Goal: Task Accomplishment & Management: Use online tool/utility

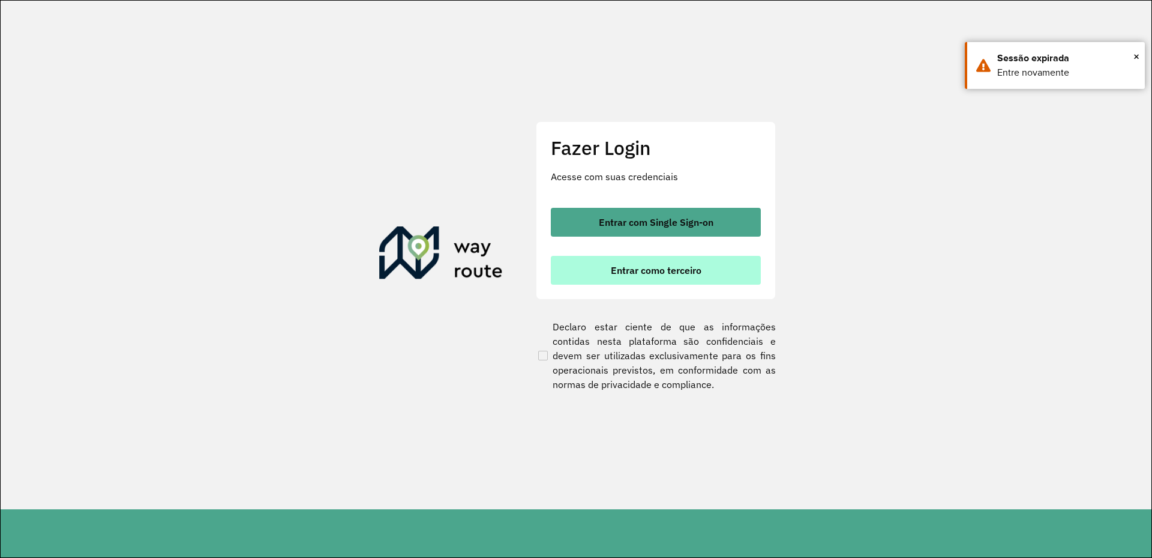
click at [649, 258] on button "Entrar como terceiro" at bounding box center [656, 270] width 210 height 29
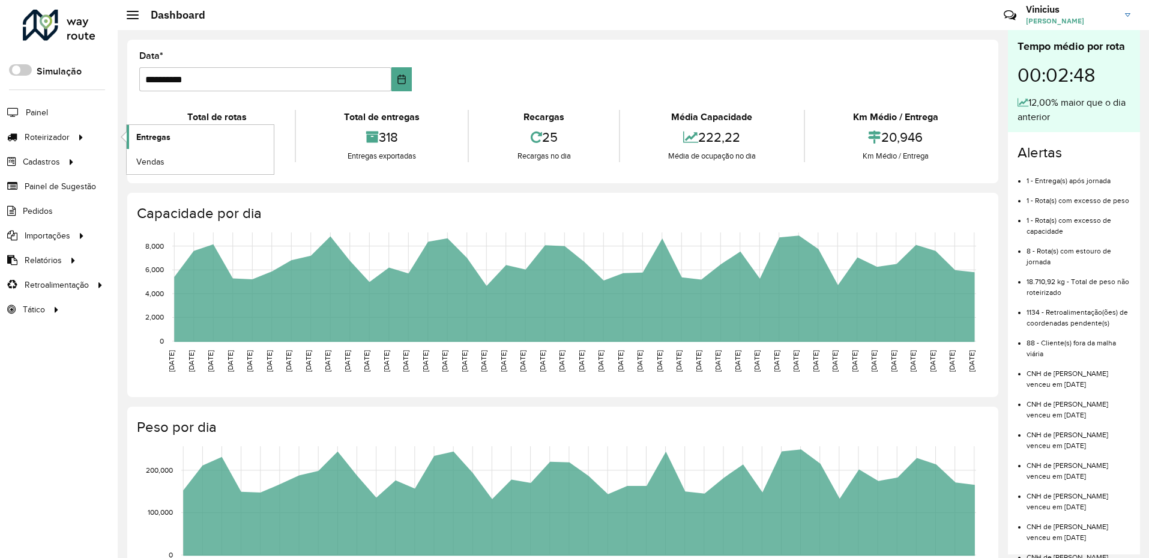
click at [192, 127] on link "Entregas" at bounding box center [200, 137] width 147 height 24
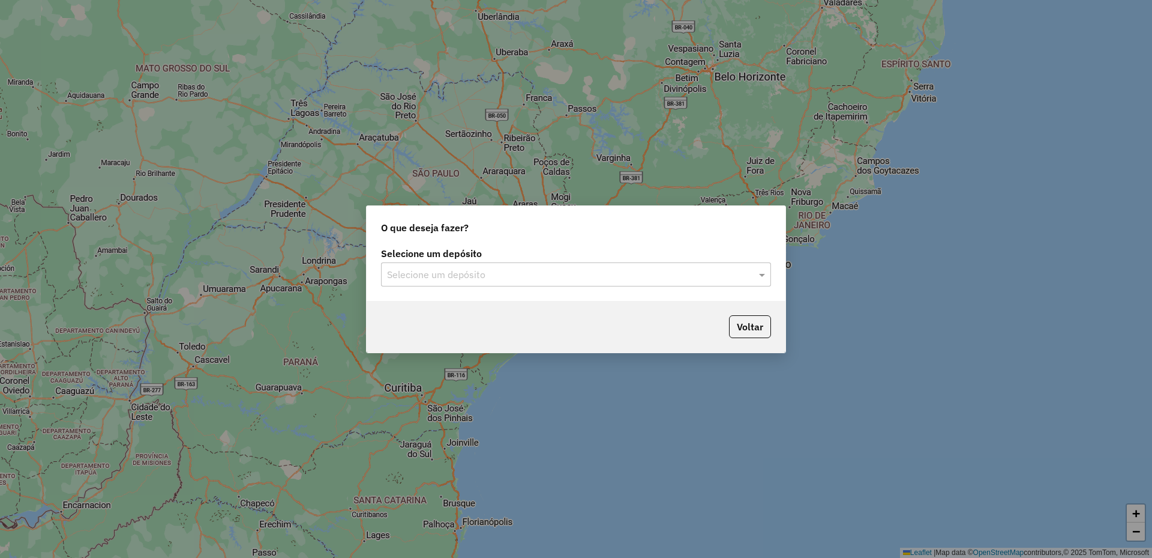
click at [538, 288] on div "Selecione um depósito Selecione um depósito" at bounding box center [576, 272] width 419 height 56
click at [535, 279] on input "text" at bounding box center [564, 275] width 354 height 14
click at [505, 312] on div "RONDOBIER" at bounding box center [576, 309] width 389 height 20
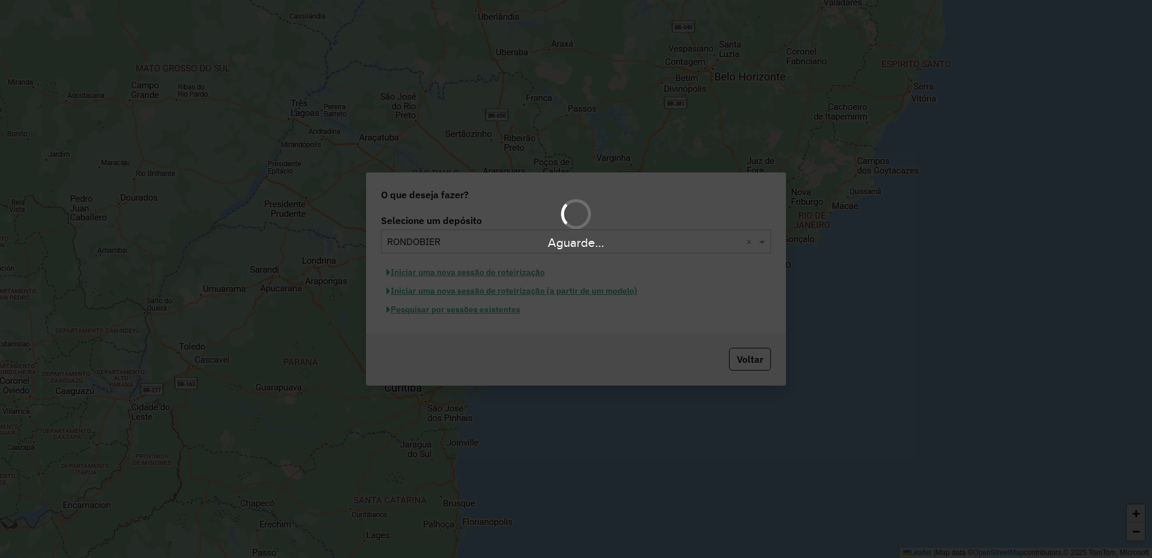
click at [503, 311] on div "Aguarde..." at bounding box center [576, 279] width 1152 height 558
click at [513, 313] on div "Aguarde..." at bounding box center [576, 279] width 1152 height 558
click at [499, 313] on div "Aguarde..." at bounding box center [576, 279] width 1152 height 558
click at [489, 311] on hb-app "Aguarde... Pop-up bloqueado! Seu navegador bloqueou automáticamente a abertura …" at bounding box center [576, 279] width 1152 height 558
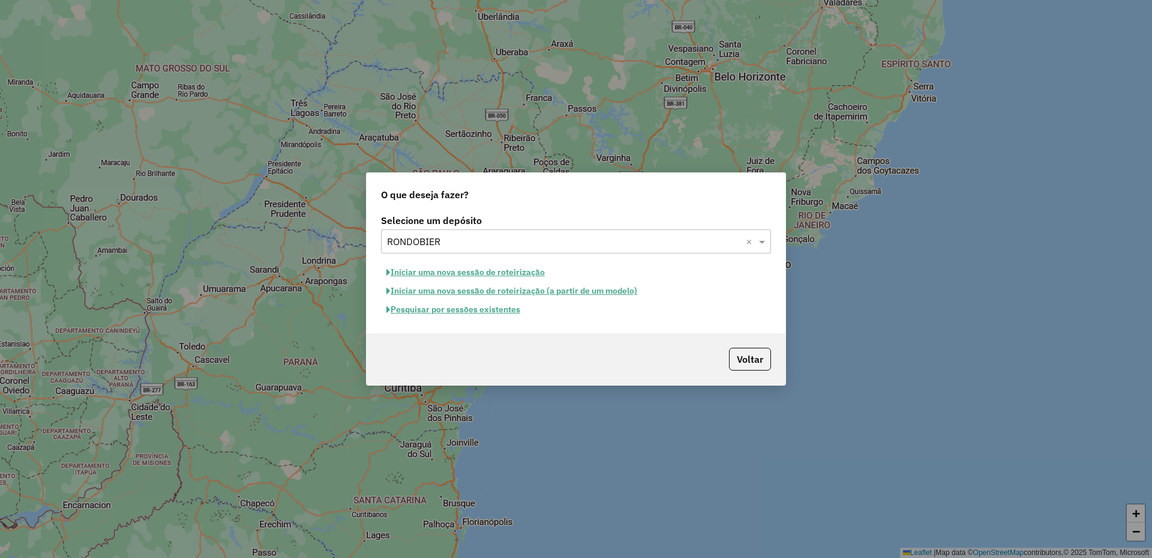
click at [508, 313] on button "Pesquisar por sessões existentes" at bounding box center [453, 309] width 145 height 19
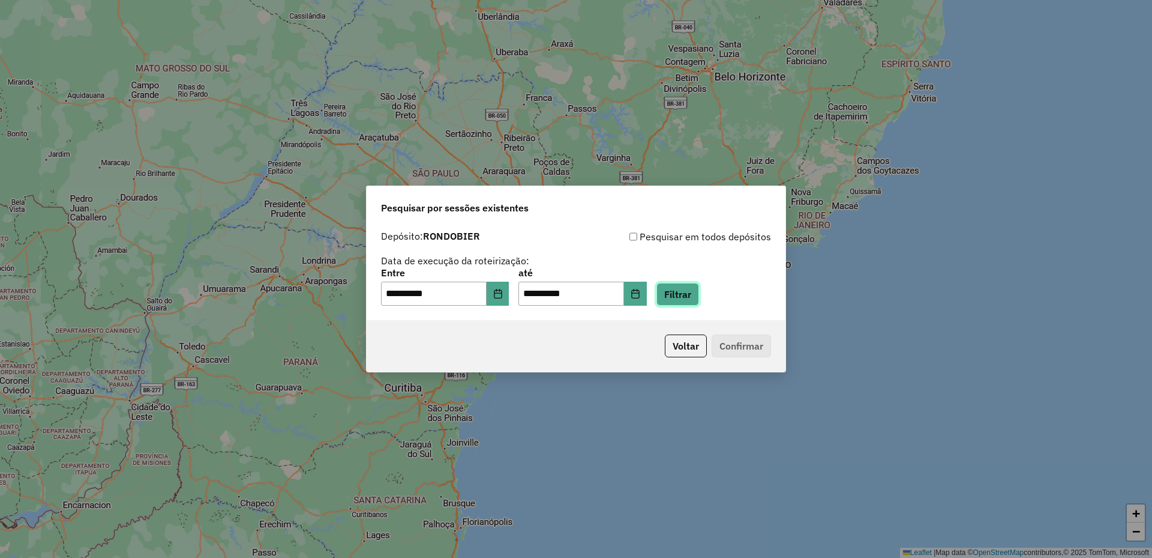
click at [697, 287] on button "Filtrar" at bounding box center [678, 294] width 43 height 23
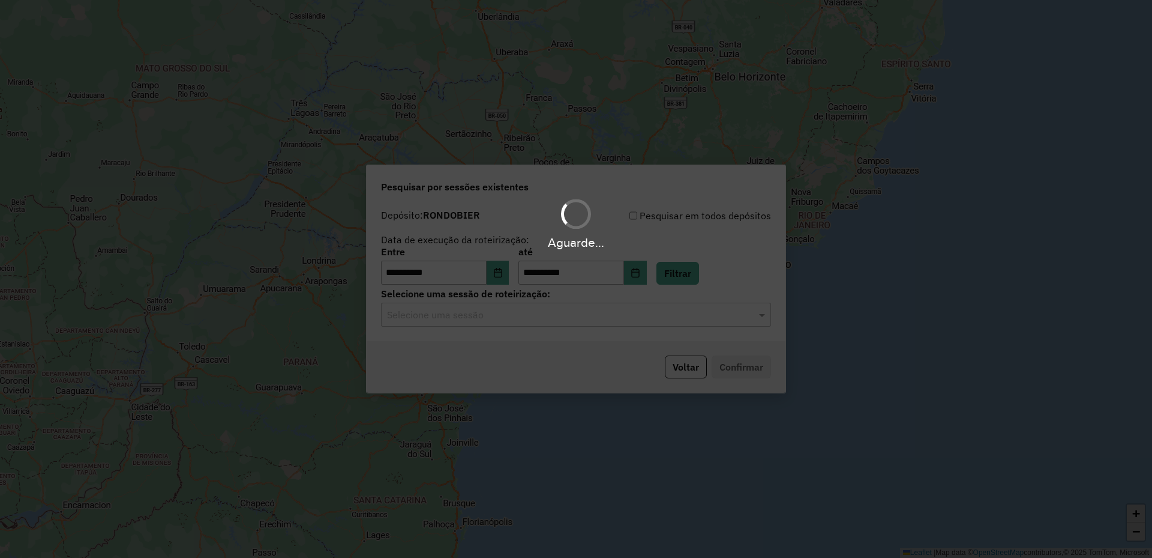
click at [580, 315] on div "Aguarde..." at bounding box center [576, 279] width 1152 height 558
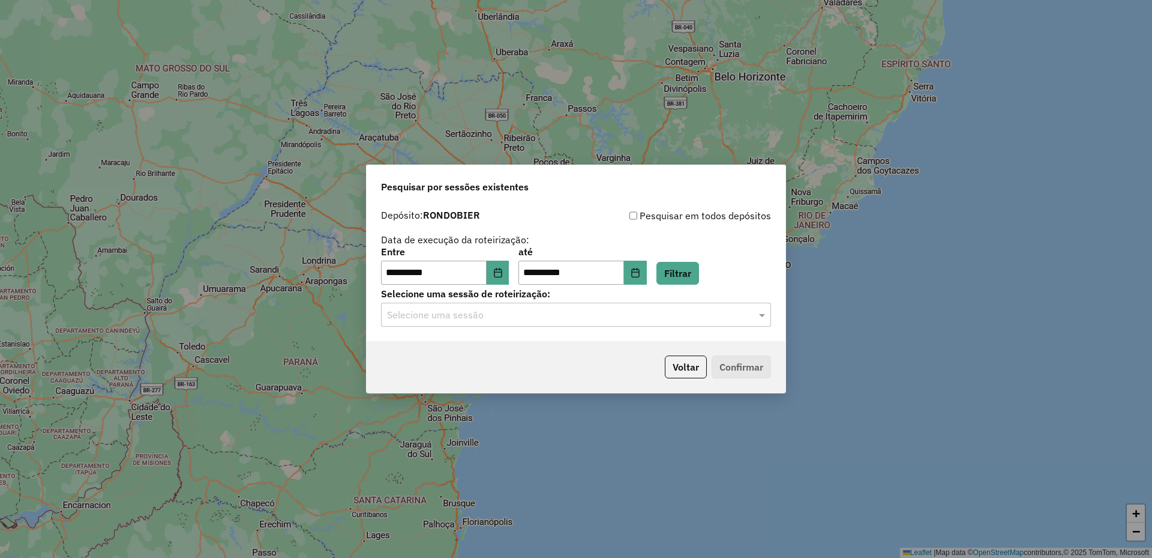
click at [585, 320] on input "text" at bounding box center [564, 315] width 354 height 14
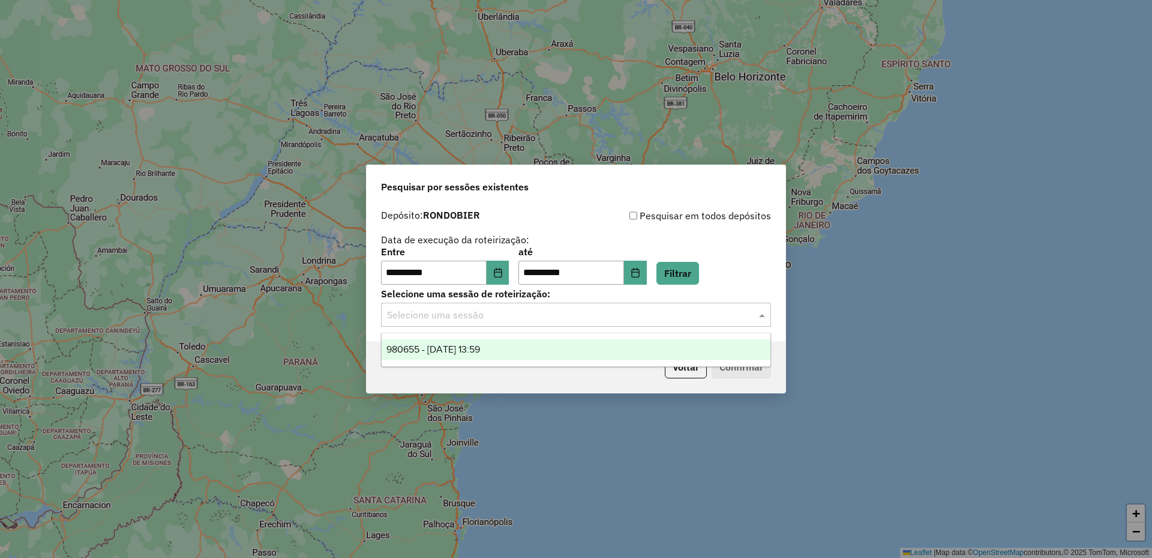
click at [587, 338] on ng-dropdown-panel "980655 - 18/08/2025 13:59" at bounding box center [576, 350] width 390 height 34
click at [641, 347] on div "980655 - 18/08/2025 13:59" at bounding box center [576, 349] width 389 height 20
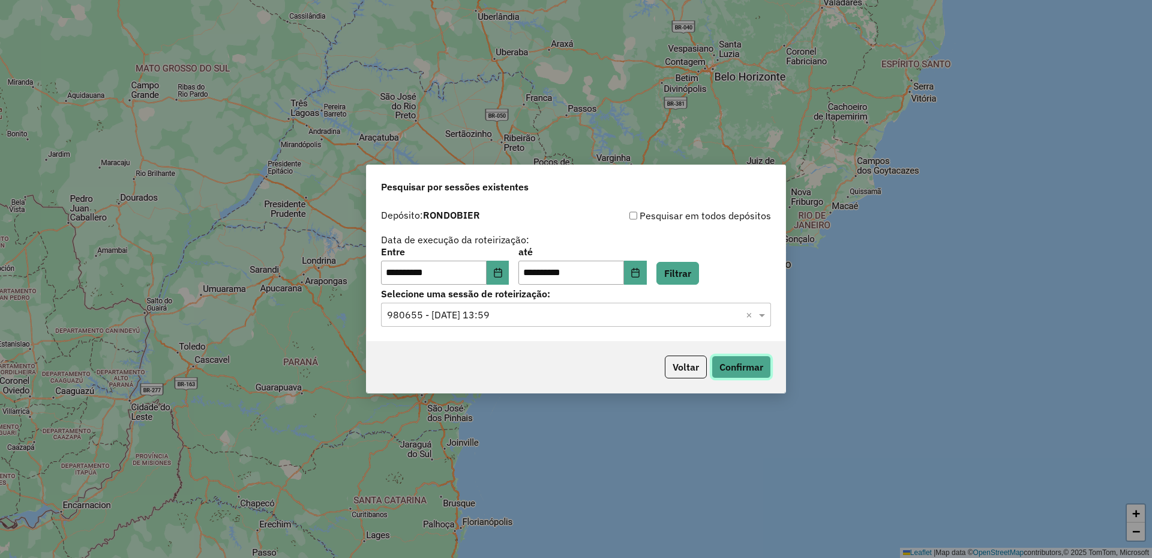
click at [740, 370] on button "Confirmar" at bounding box center [741, 366] width 59 height 23
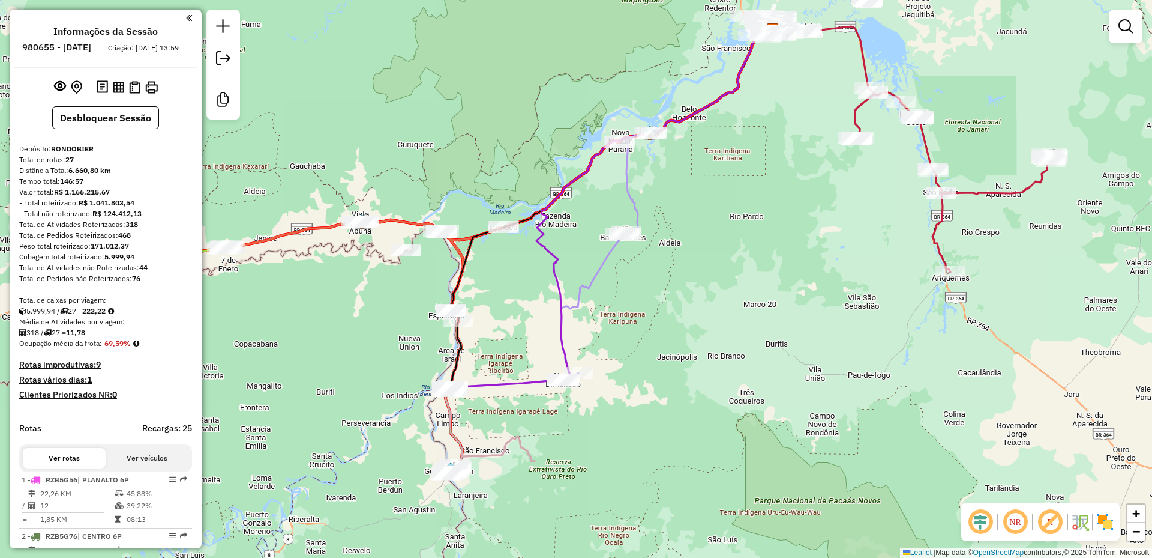
click at [606, 250] on icon at bounding box center [537, 310] width 177 height 157
select select "**********"
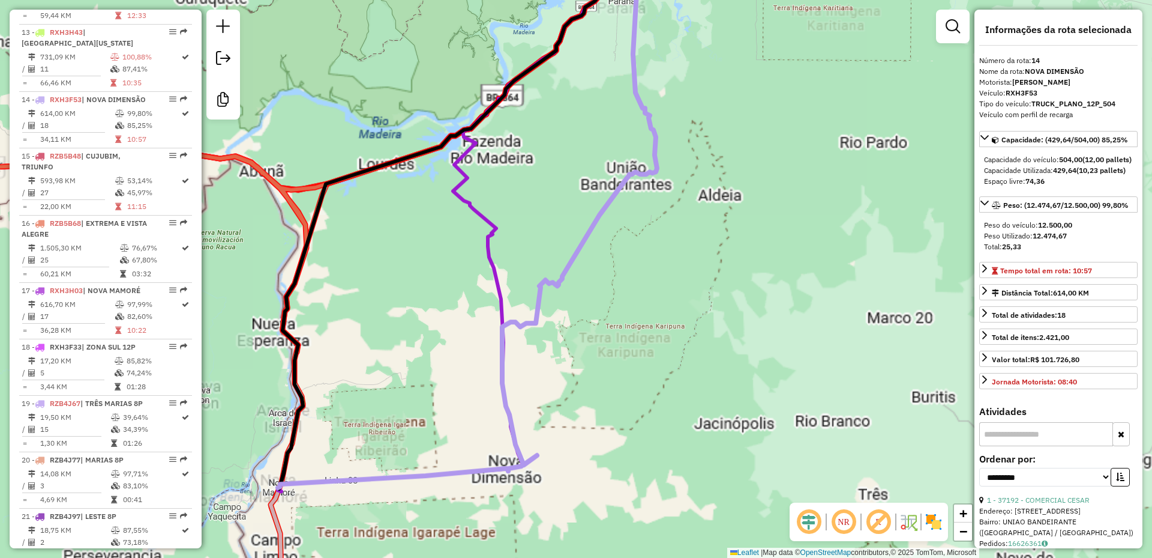
scroll to position [1253, 0]
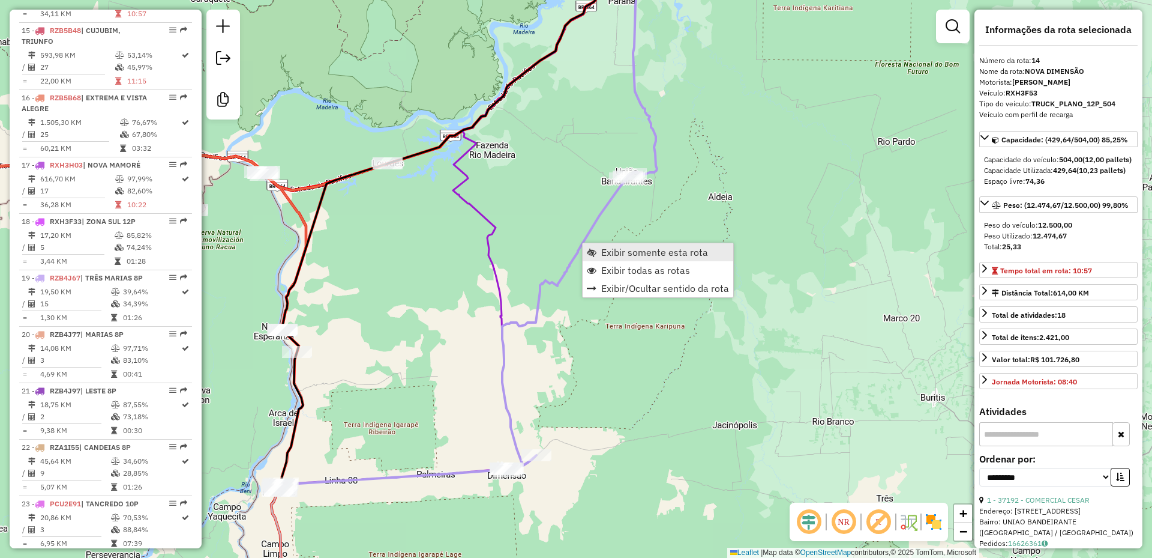
click at [594, 254] on span "Exibir somente esta rota" at bounding box center [592, 252] width 10 height 10
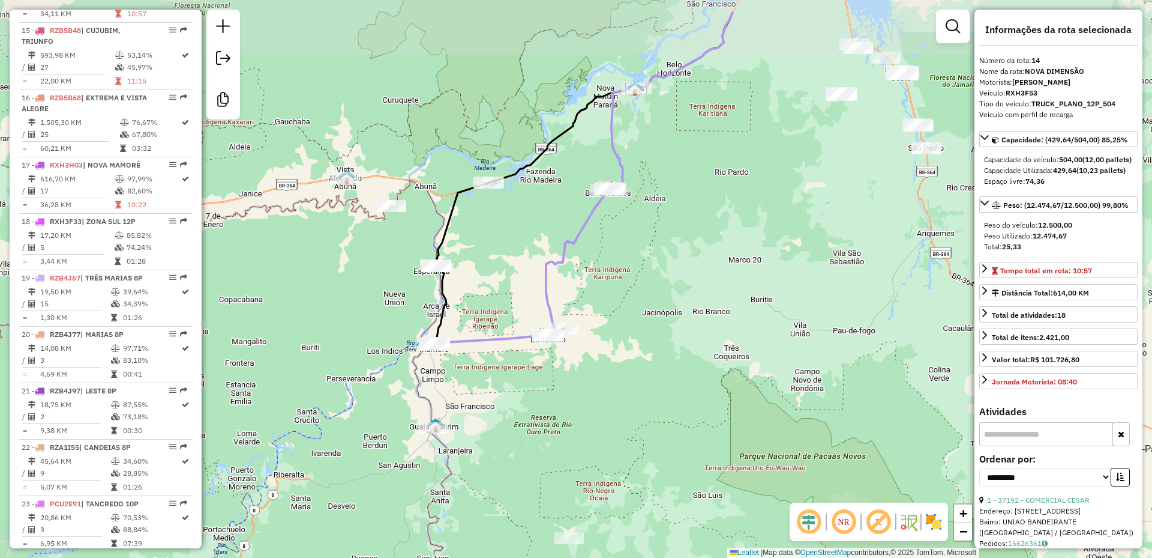
drag, startPoint x: 631, startPoint y: 227, endPoint x: 614, endPoint y: 257, distance: 35.2
click at [615, 257] on div "Janela de atendimento Grade de atendimento Capacidade Transportadoras Veículos …" at bounding box center [576, 279] width 1152 height 558
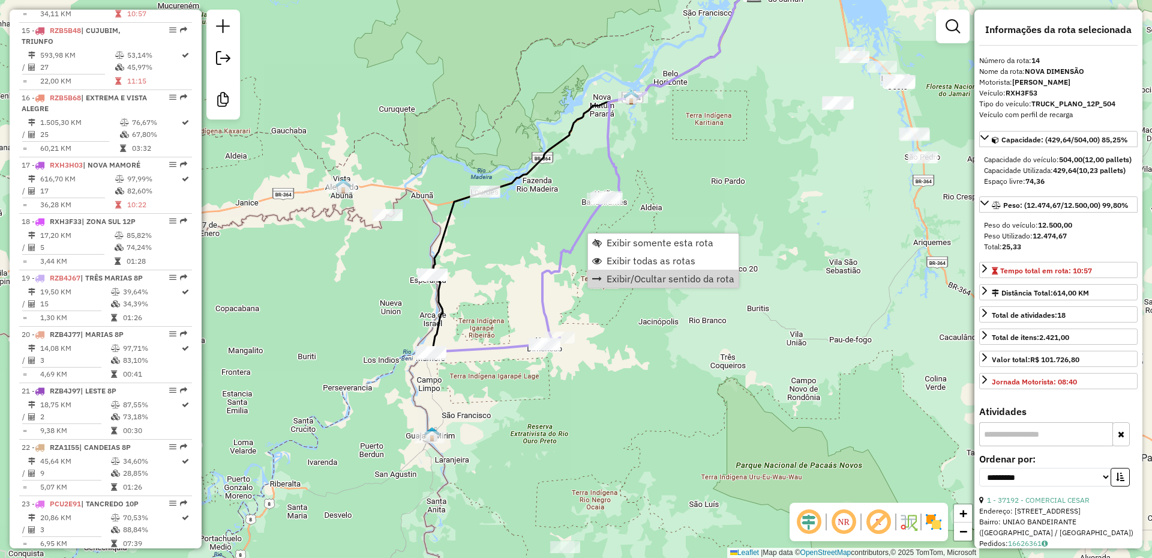
click at [857, 532] on em at bounding box center [844, 521] width 29 height 29
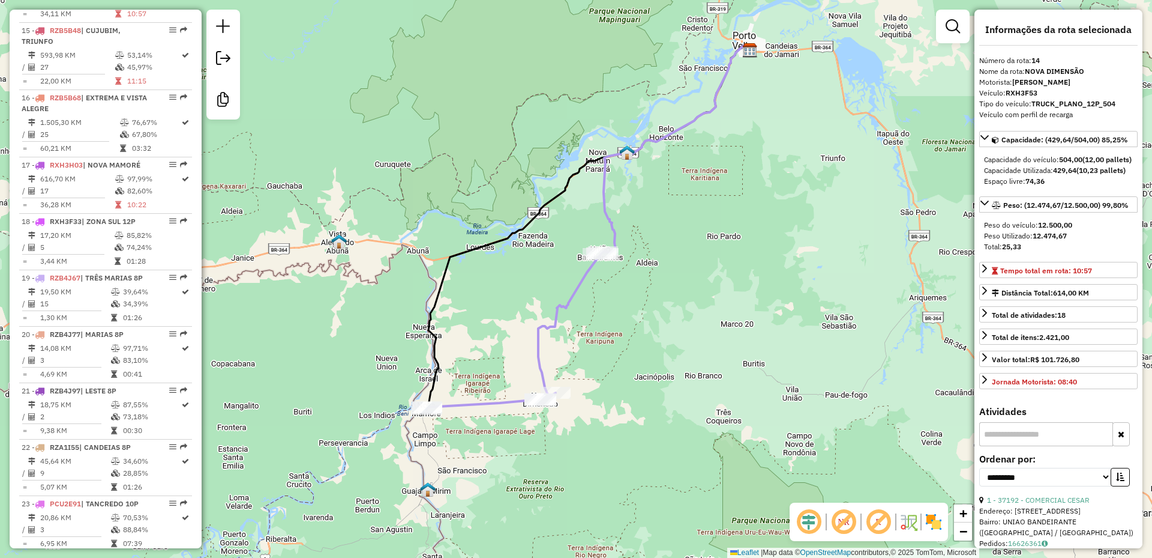
drag, startPoint x: 564, startPoint y: 270, endPoint x: 619, endPoint y: 321, distance: 75.2
click at [619, 321] on div "Janela de atendimento Grade de atendimento Capacidade Transportadoras Veículos …" at bounding box center [576, 279] width 1152 height 558
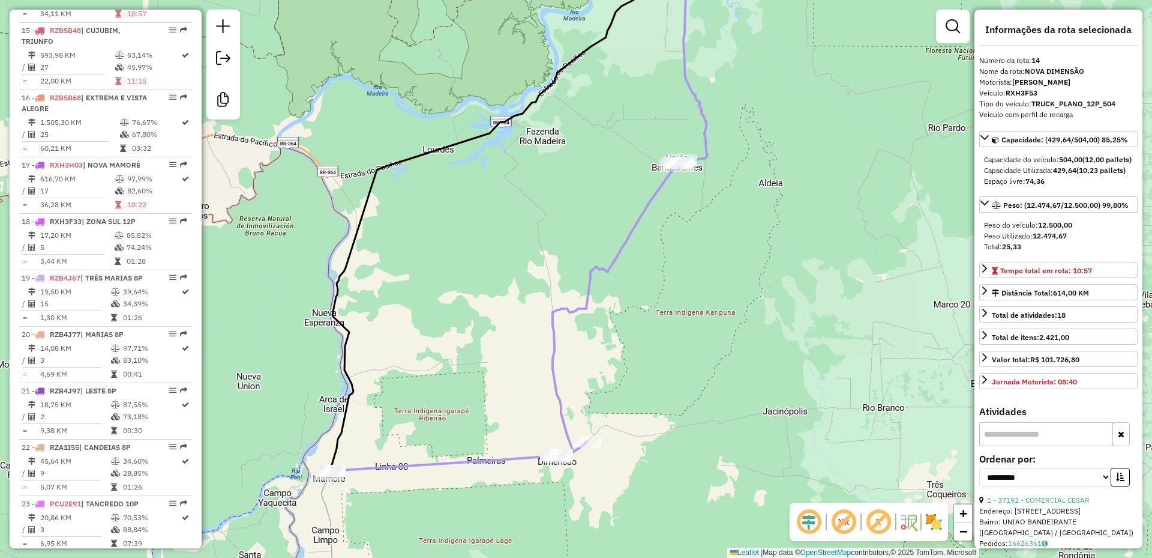
drag, startPoint x: 613, startPoint y: 315, endPoint x: 655, endPoint y: 302, distance: 44.0
click at [655, 302] on div "Janela de atendimento Grade de atendimento Capacidade Transportadoras Veículos …" at bounding box center [576, 279] width 1152 height 558
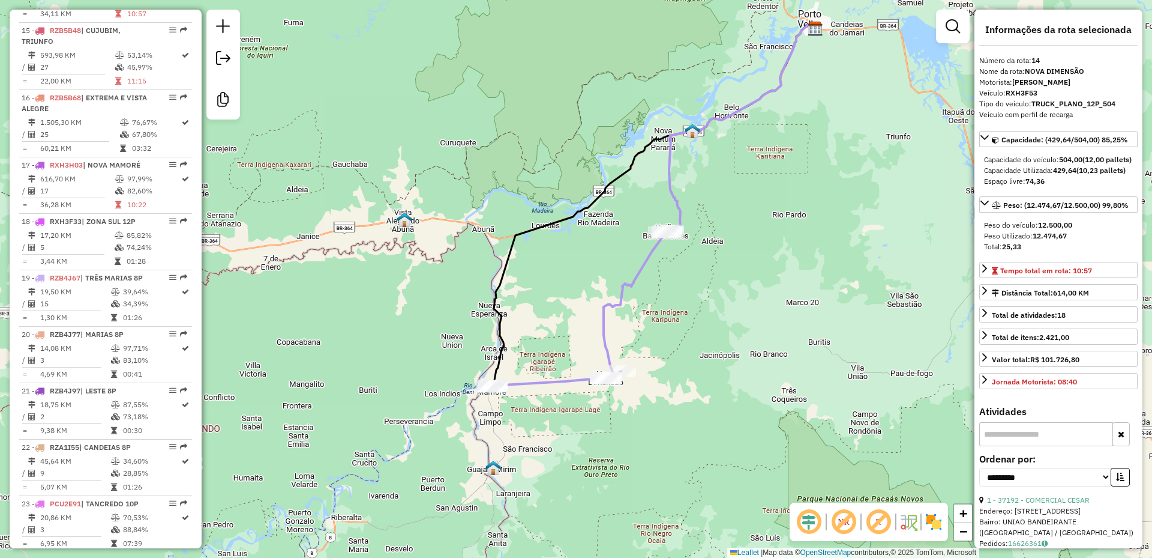
click at [811, 529] on em at bounding box center [809, 521] width 29 height 29
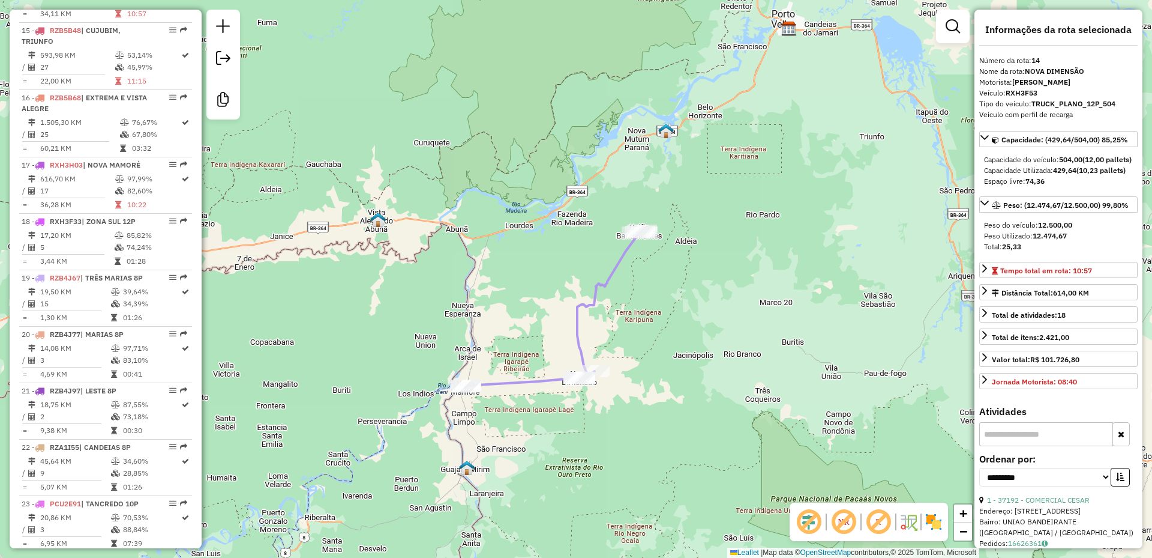
drag, startPoint x: 721, startPoint y: 435, endPoint x: 694, endPoint y: 435, distance: 26.4
click at [694, 435] on div "Janela de atendimento Grade de atendimento Capacidade Transportadoras Veículos …" at bounding box center [576, 279] width 1152 height 558
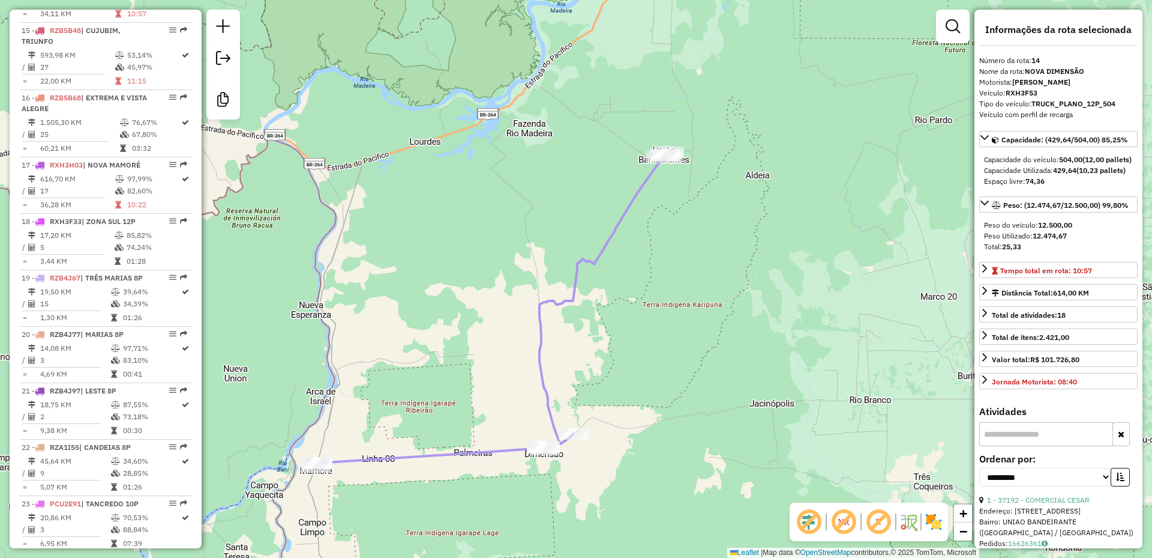
drag, startPoint x: 639, startPoint y: 322, endPoint x: 676, endPoint y: 307, distance: 40.9
click at [676, 307] on div "Janela de atendimento Grade de atendimento Capacidade Transportadoras Veículos …" at bounding box center [576, 279] width 1152 height 558
